Goal: Information Seeking & Learning: Learn about a topic

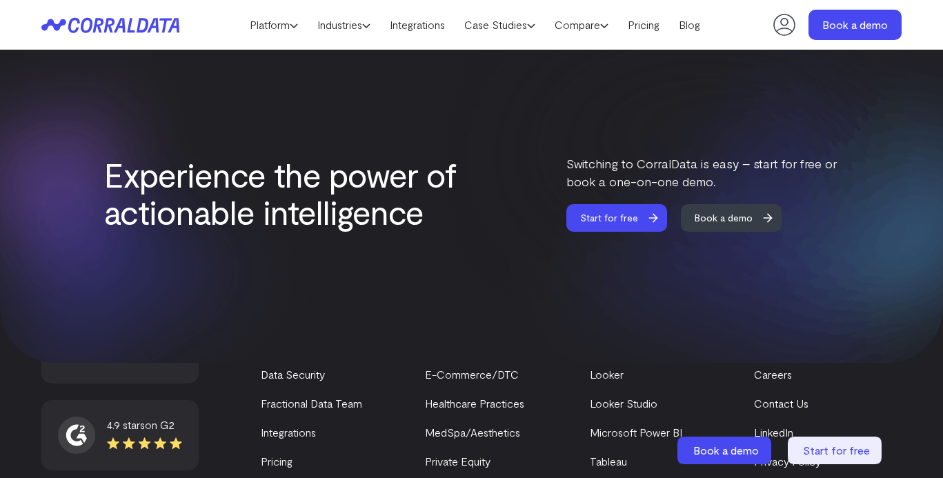
scroll to position [5820, 0]
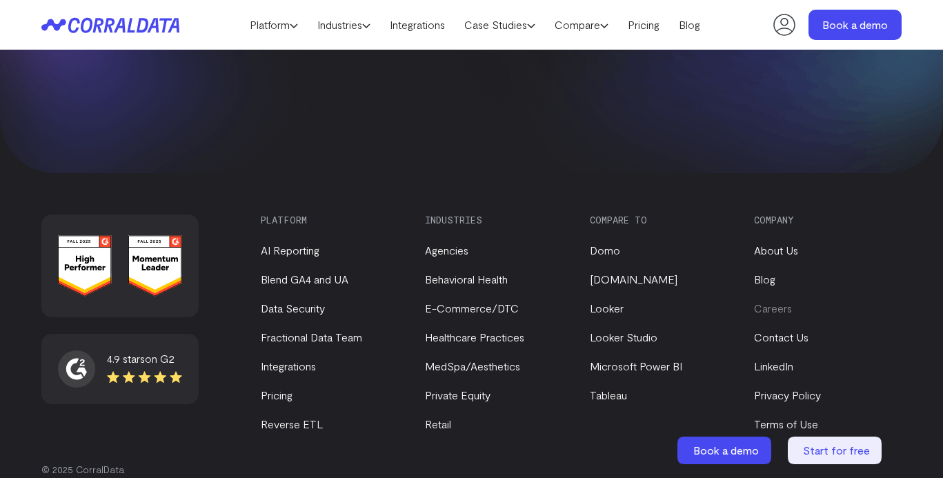
click at [783, 301] on link "Careers" at bounding box center [773, 307] width 38 height 13
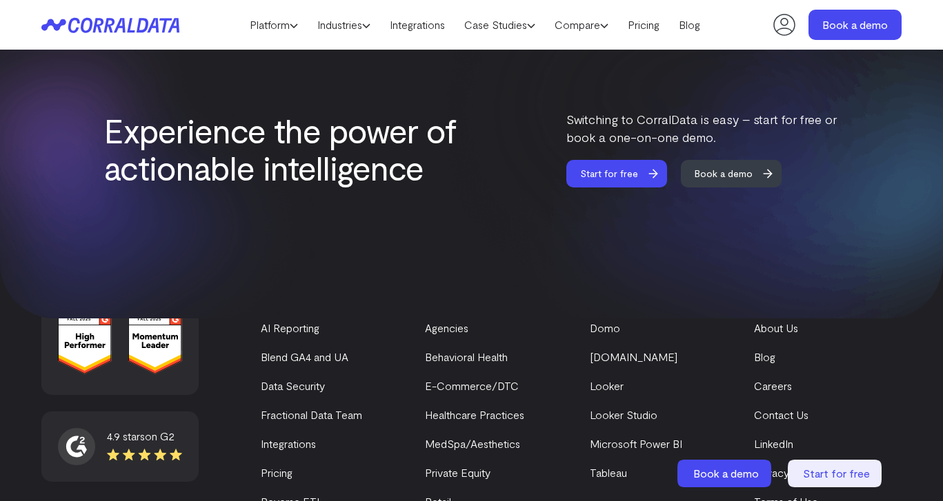
scroll to position [5796, 0]
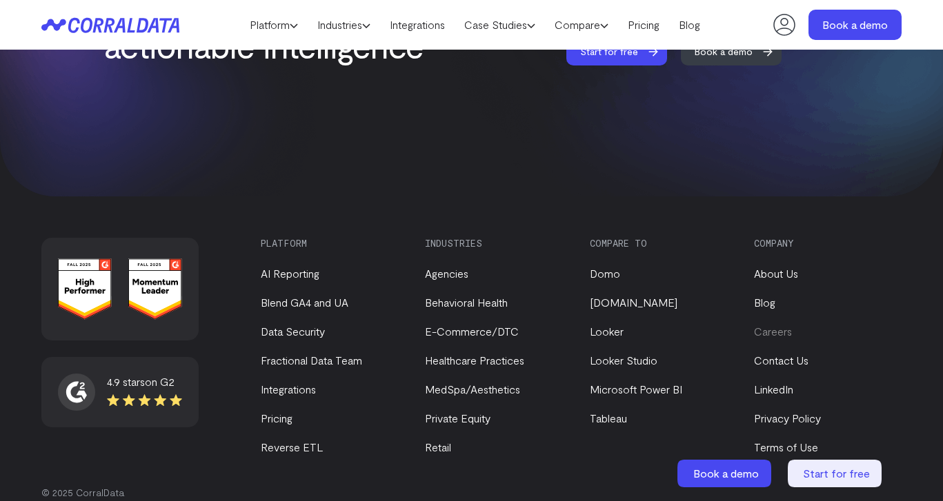
click at [760, 325] on link "Careers" at bounding box center [773, 331] width 38 height 13
drag, startPoint x: 188, startPoint y: 26, endPoint x: 66, endPoint y: 23, distance: 122.1
click at [66, 23] on header "Platform AI Reporting Use AI to effortlessly answer any business questions from…" at bounding box center [471, 25] width 860 height 50
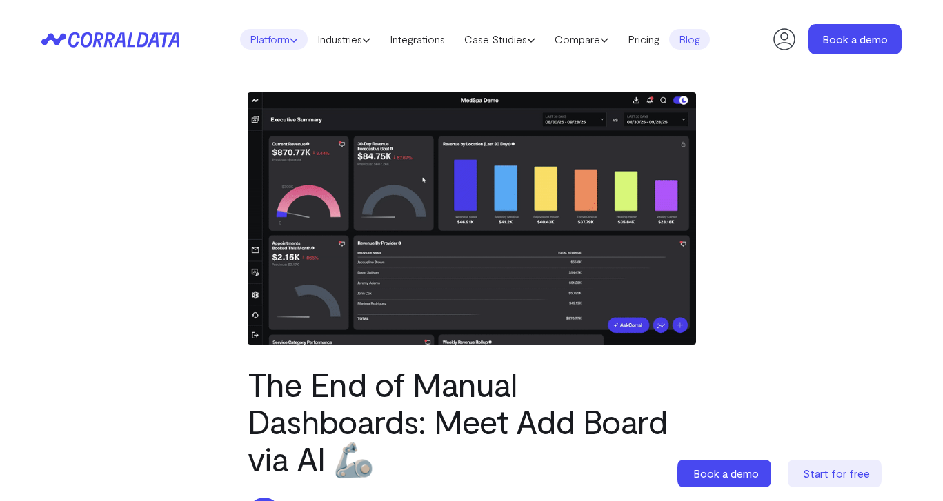
click at [290, 37] on icon at bounding box center [294, 40] width 8 height 8
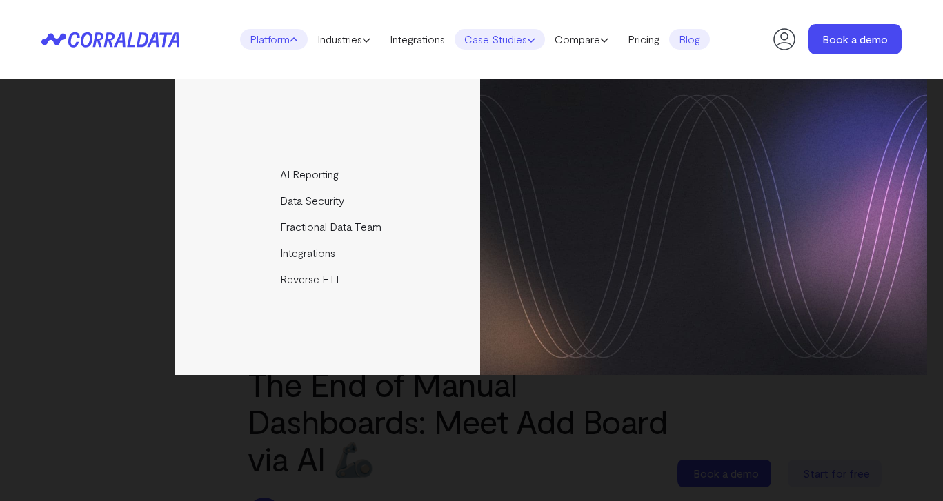
click at [492, 40] on link "Case Studies" at bounding box center [499, 39] width 90 height 21
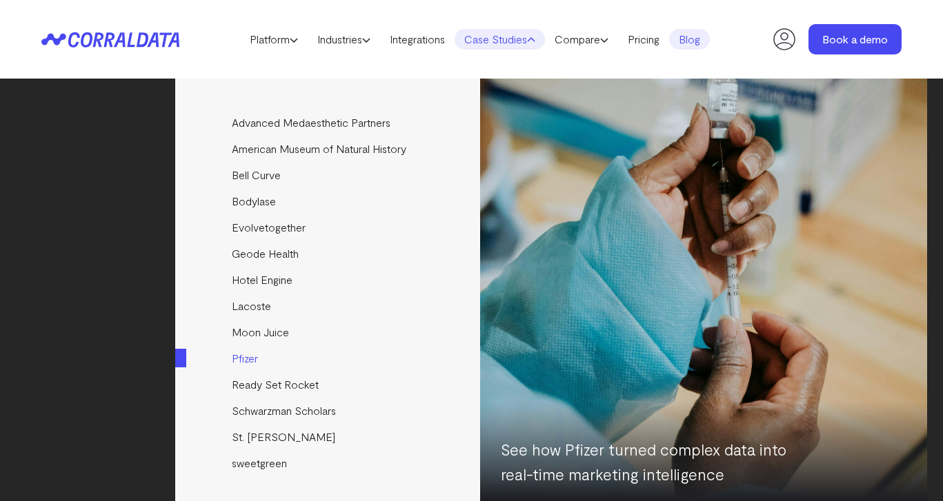
click at [247, 361] on link "Pfizer" at bounding box center [328, 358] width 307 height 26
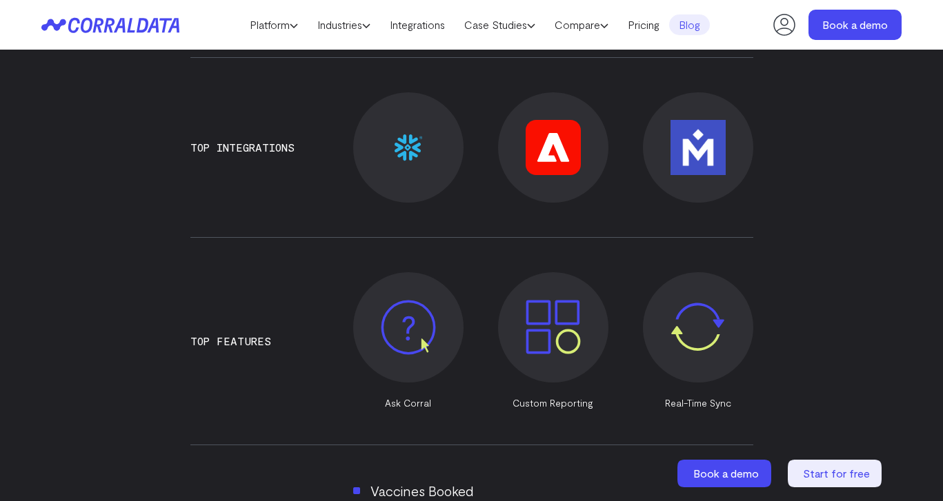
scroll to position [738, 0]
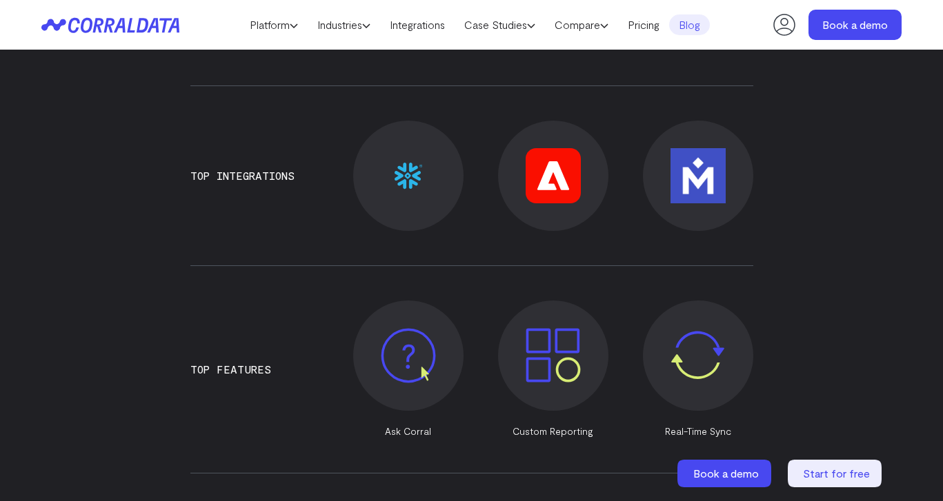
click at [419, 168] on img at bounding box center [408, 176] width 28 height 28
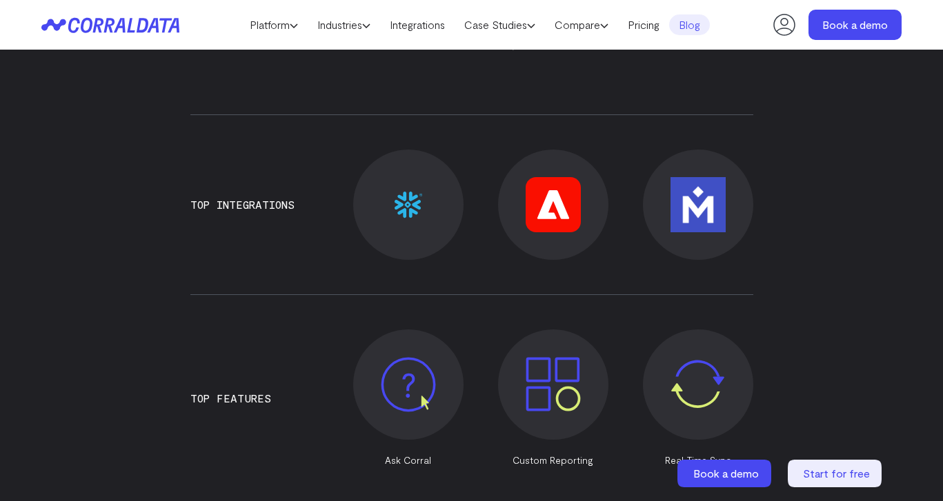
scroll to position [738, 0]
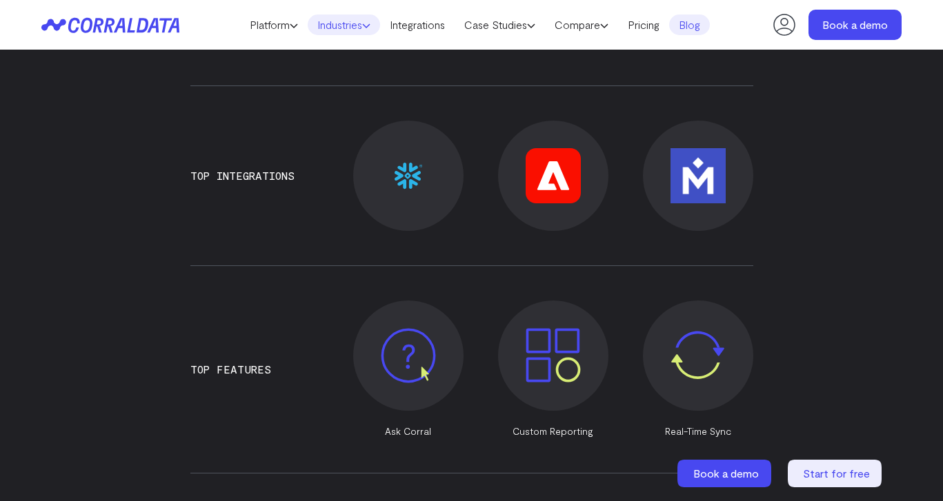
click at [372, 21] on link "Industries" at bounding box center [344, 24] width 72 height 21
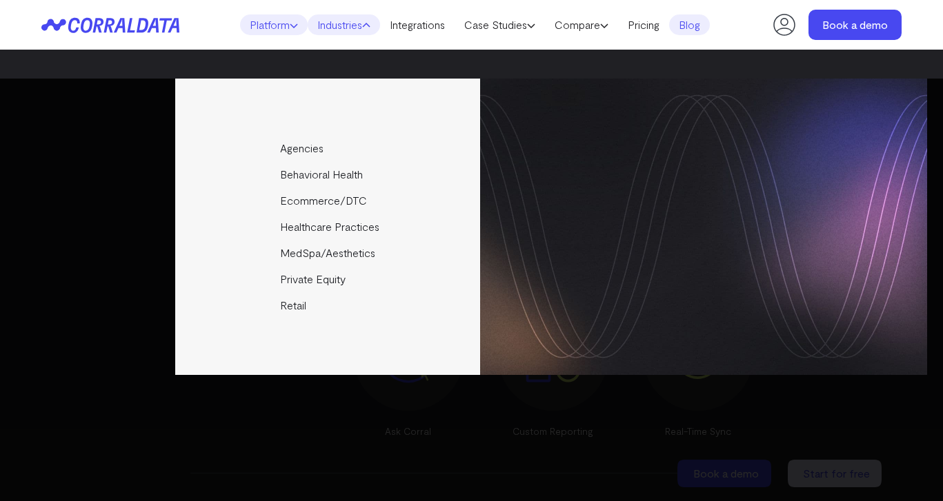
click at [269, 21] on link "Platform" at bounding box center [274, 24] width 68 height 21
click at [639, 22] on link "Pricing" at bounding box center [643, 24] width 51 height 21
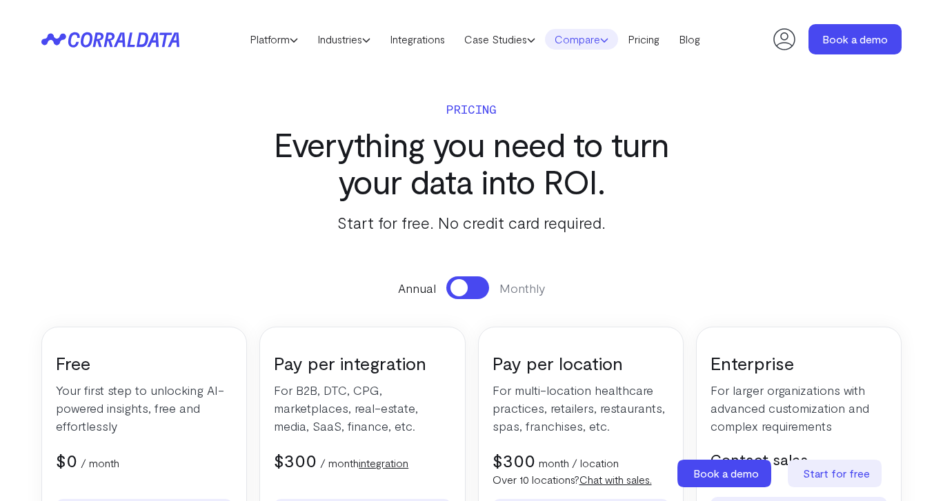
click at [576, 43] on link "Compare" at bounding box center [581, 39] width 73 height 21
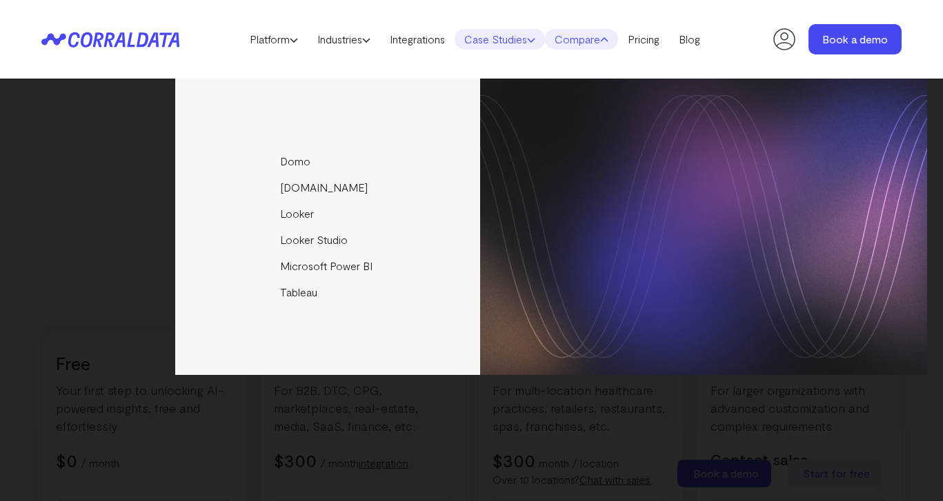
click at [514, 40] on link "Case Studies" at bounding box center [499, 39] width 90 height 21
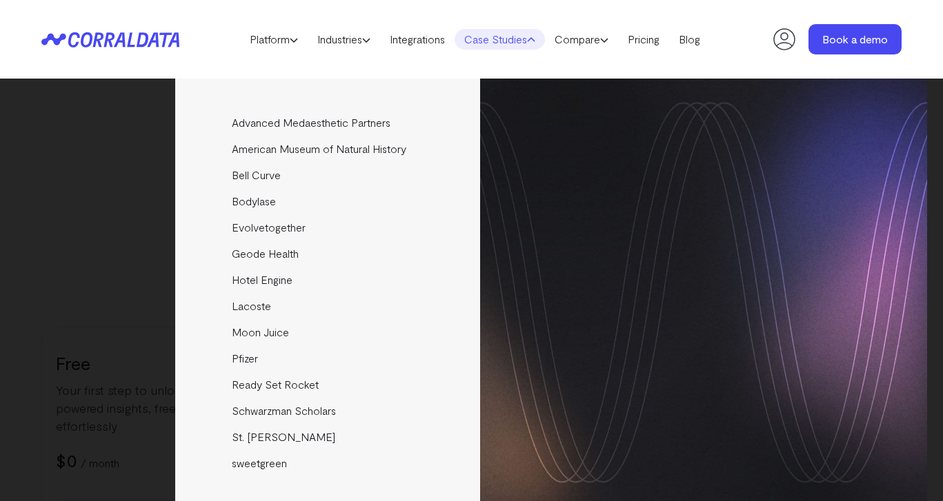
click at [655, 57] on header "Platform AI Reporting Use AI to effortlessly answer any business questions from…" at bounding box center [471, 39] width 860 height 79
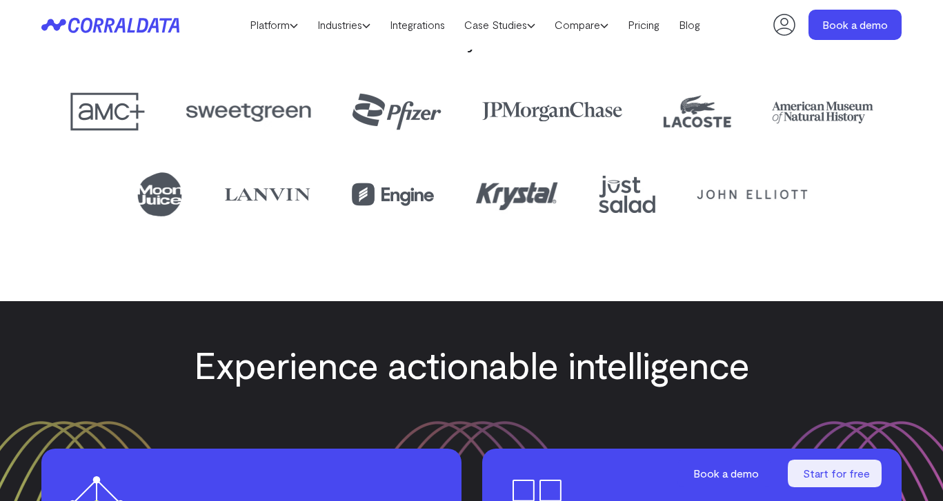
scroll to position [2105, 0]
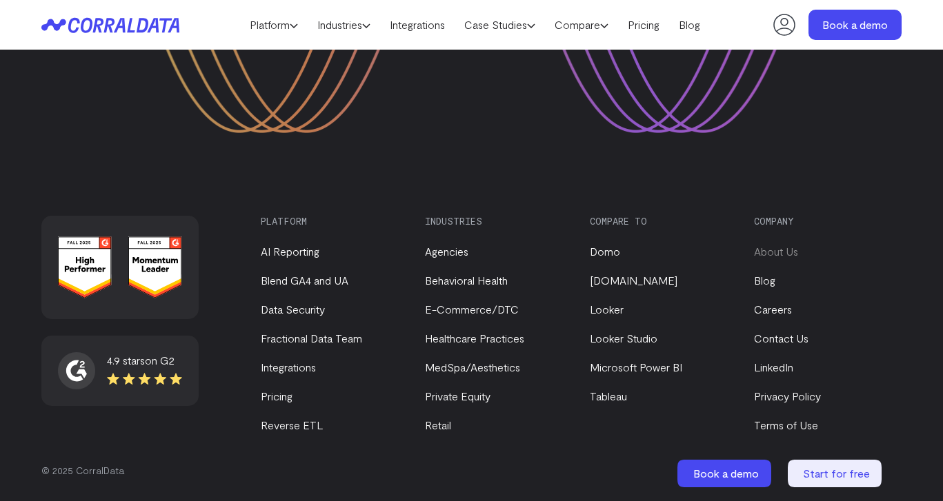
click at [782, 253] on link "About Us" at bounding box center [776, 251] width 44 height 13
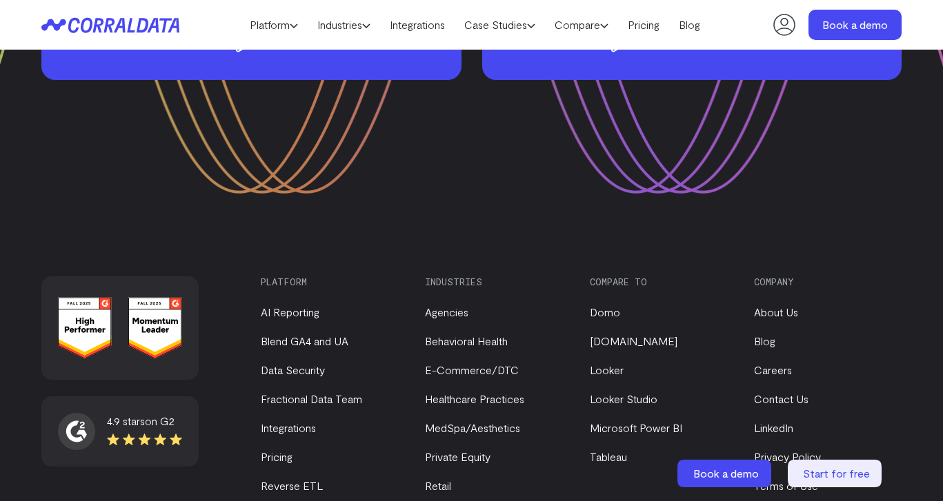
scroll to position [1883, 0]
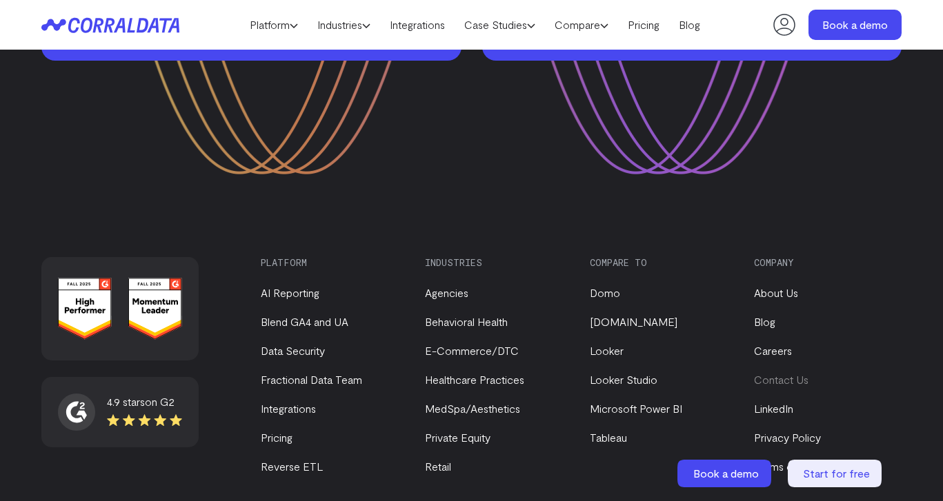
click at [770, 373] on link "Contact Us" at bounding box center [781, 379] width 54 height 13
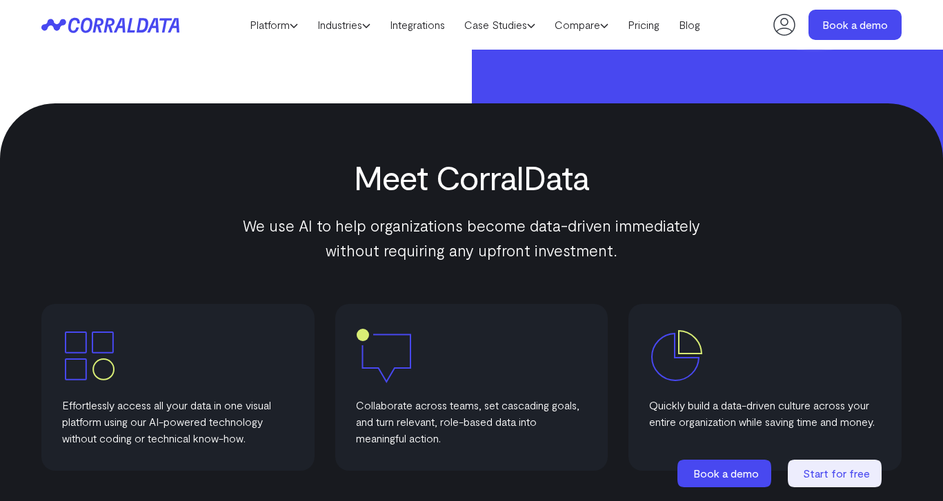
scroll to position [902, 0]
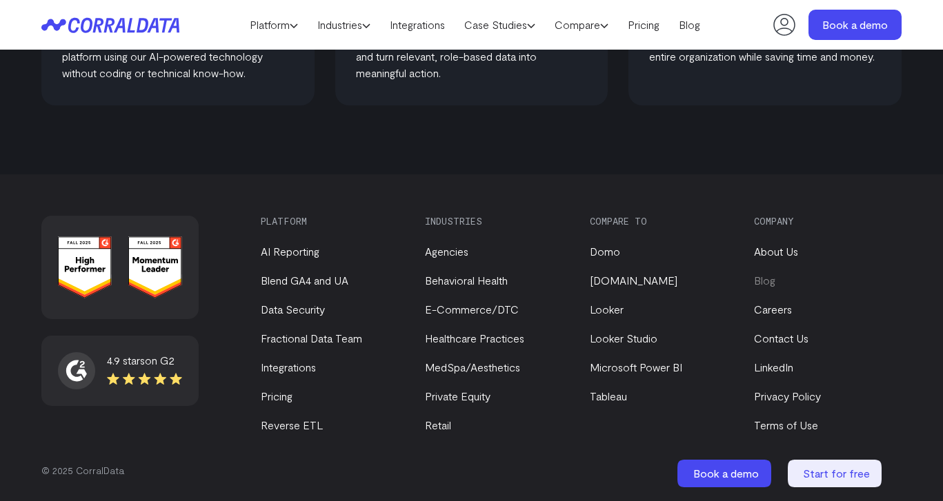
click at [767, 283] on link "Blog" at bounding box center [764, 280] width 21 height 13
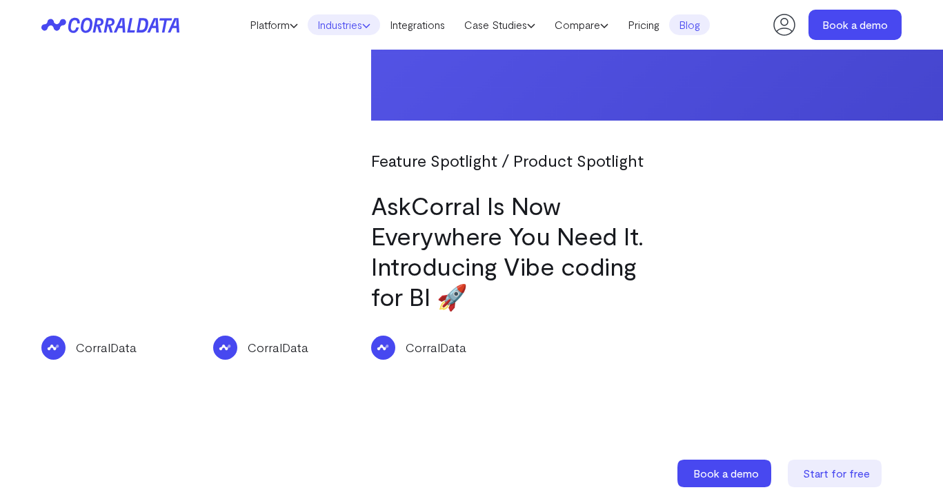
scroll to position [1625, 0]
